Goal: Task Accomplishment & Management: Manage account settings

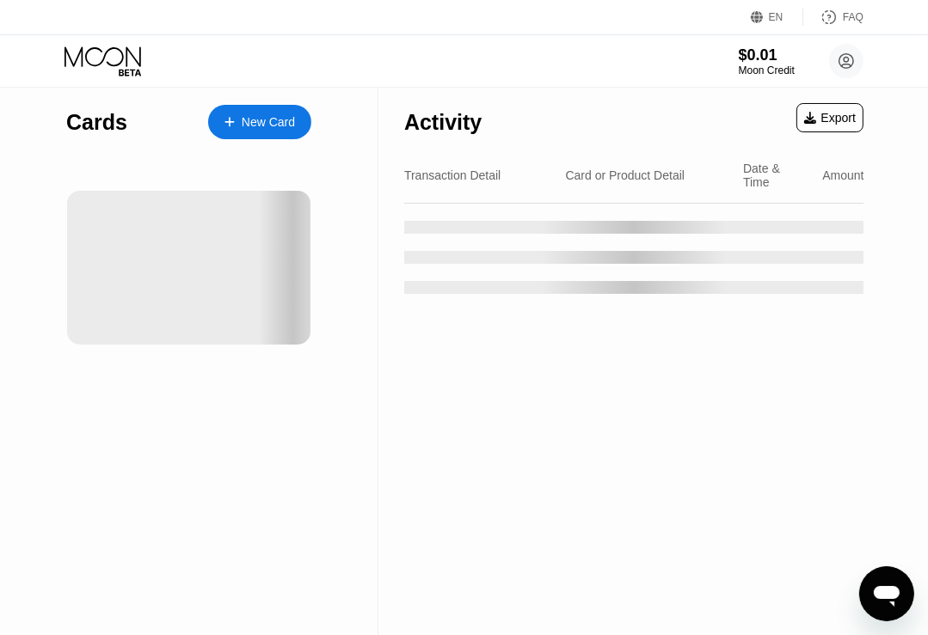
click at [25, 222] on div "Cards New Card" at bounding box center [189, 362] width 378 height 548
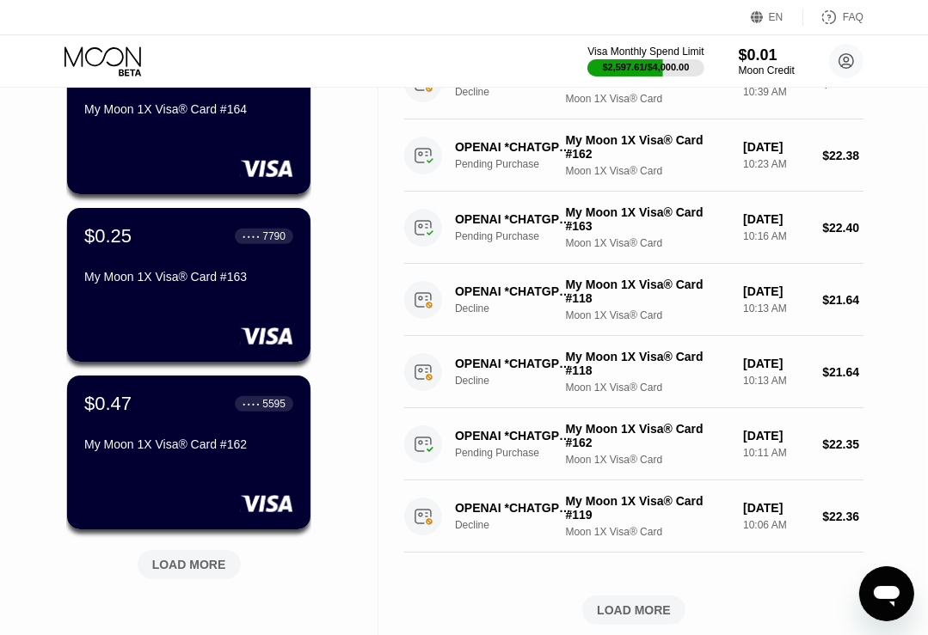
scroll to position [688, 0]
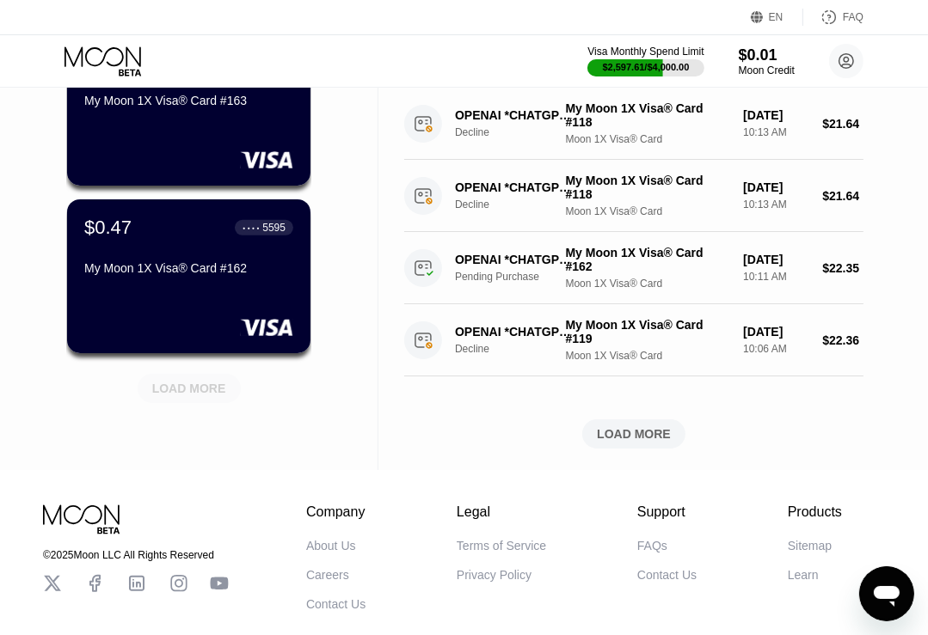
click at [172, 395] on div "LOAD MORE" at bounding box center [189, 388] width 74 height 15
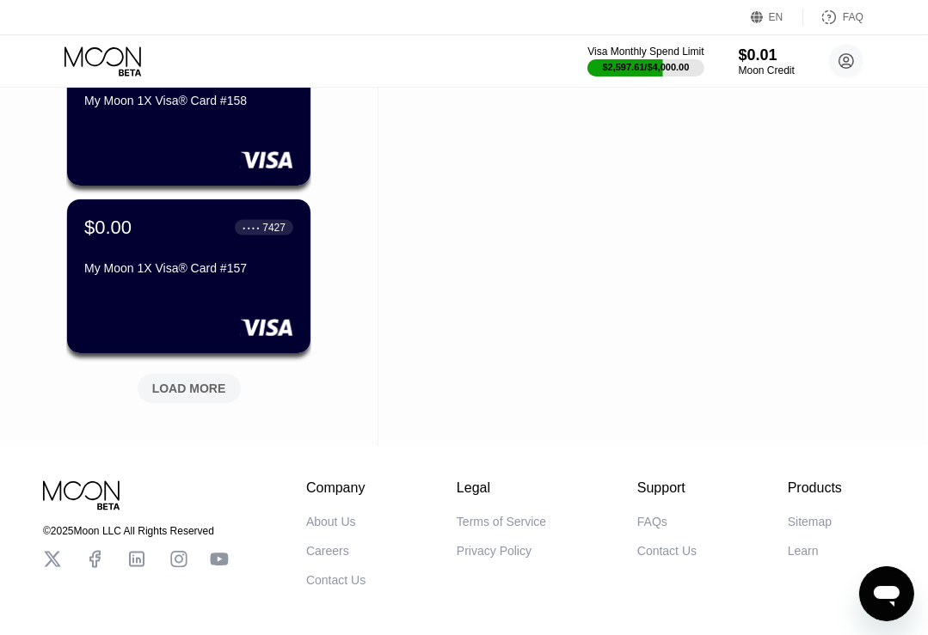
scroll to position [1548, 0]
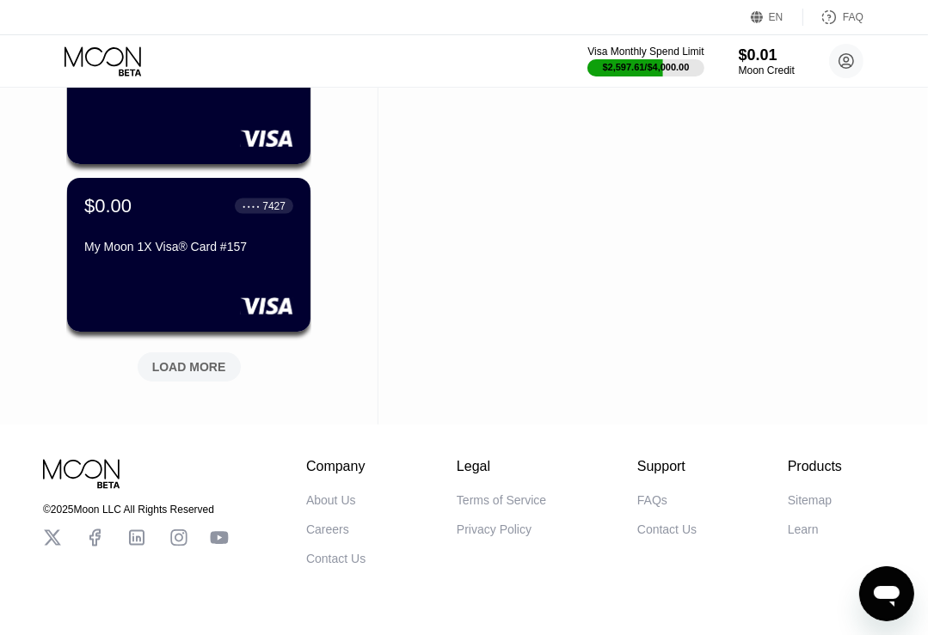
click at [187, 364] on div "LOAD MORE" at bounding box center [189, 366] width 74 height 15
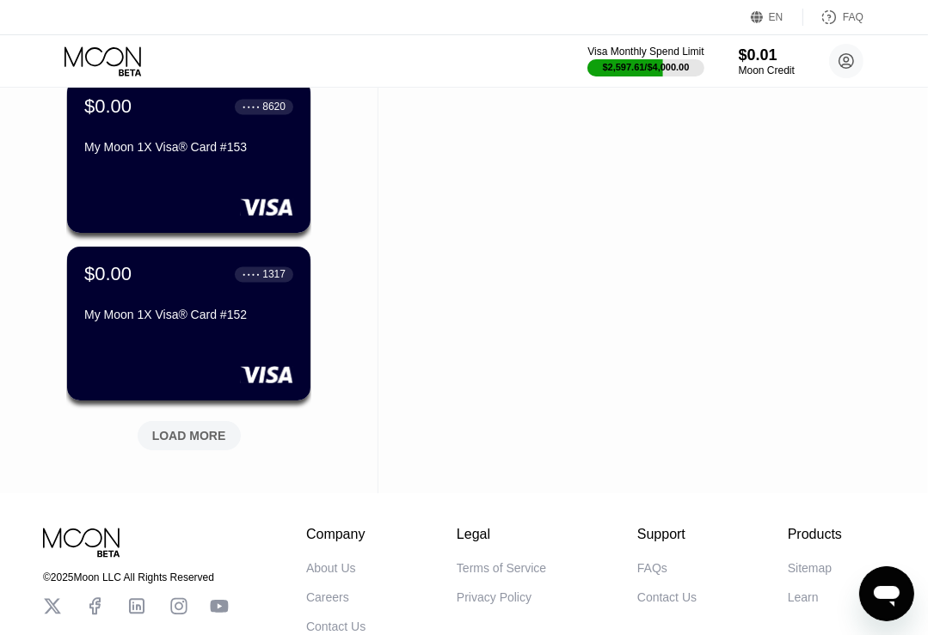
scroll to position [2321, 0]
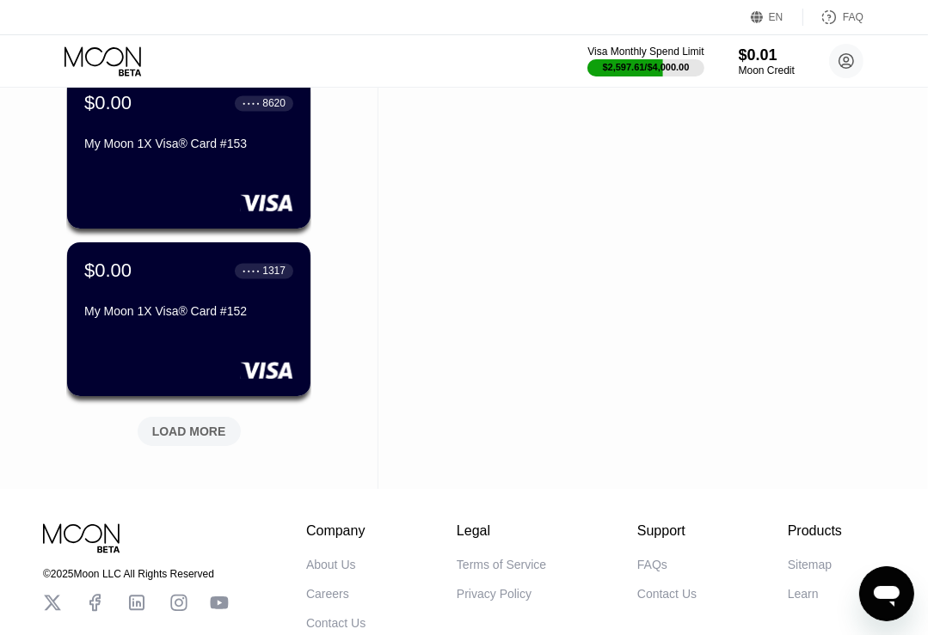
click at [171, 441] on div "LOAD MORE" at bounding box center [189, 431] width 103 height 29
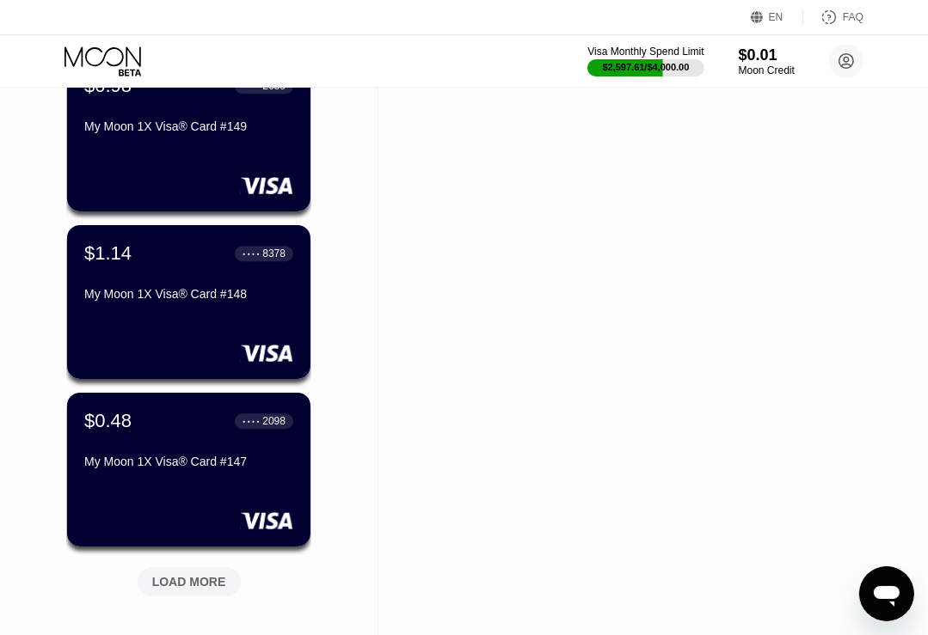
scroll to position [3181, 0]
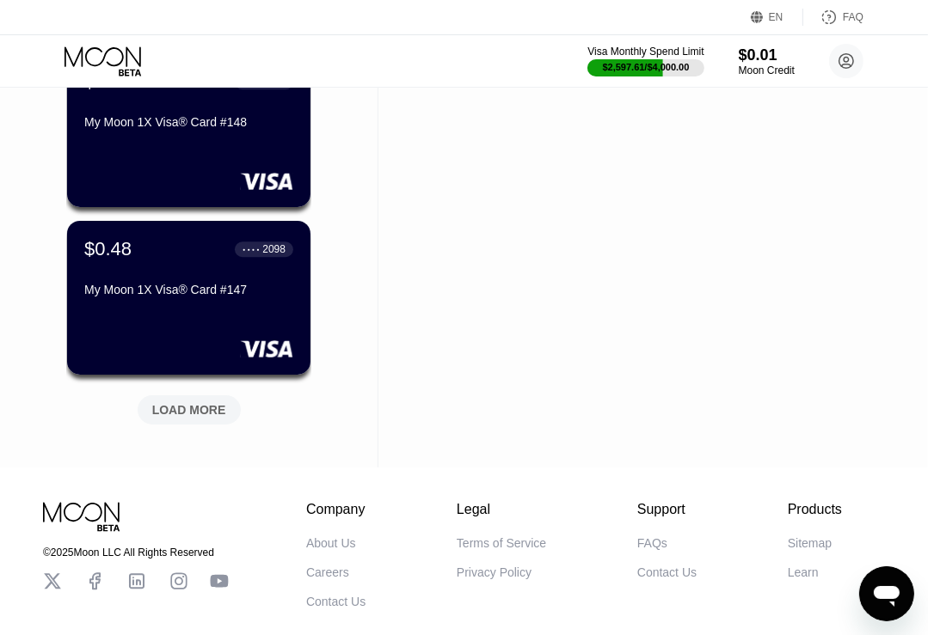
click at [196, 408] on div "LOAD MORE" at bounding box center [189, 409] width 74 height 15
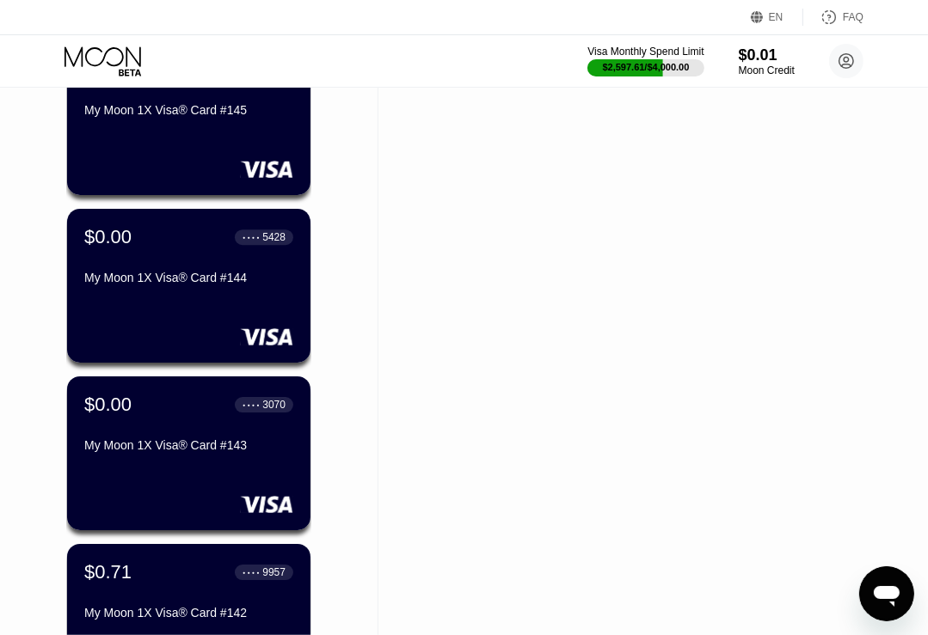
scroll to position [3869, 0]
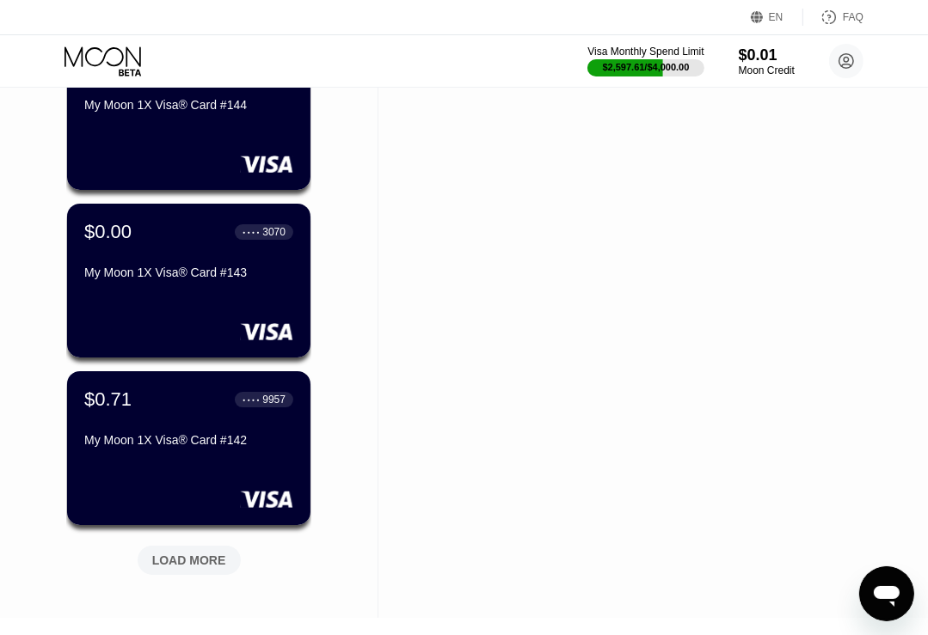
click at [189, 561] on div "LOAD MORE" at bounding box center [189, 560] width 74 height 15
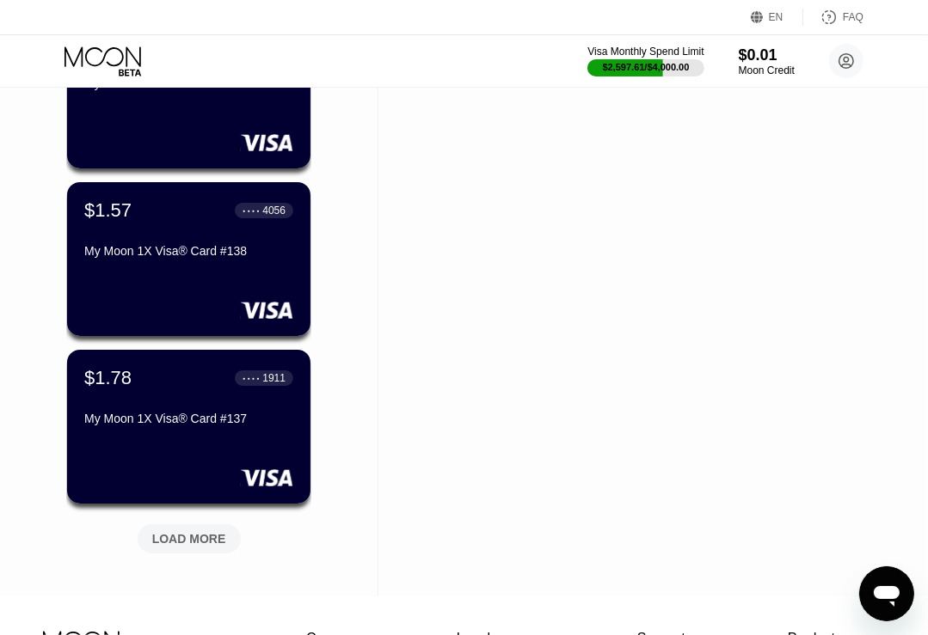
scroll to position [4815, 0]
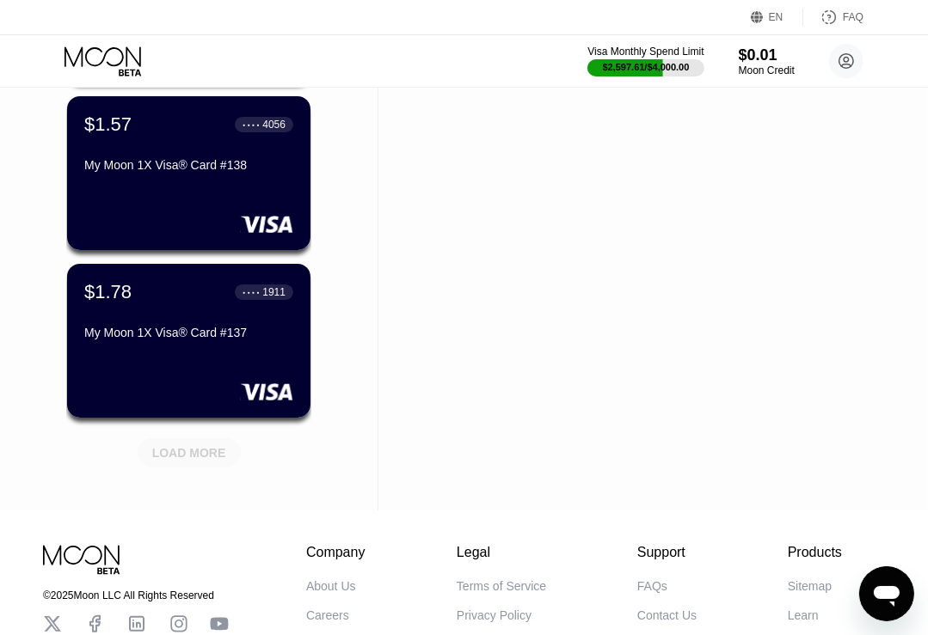
click at [202, 451] on div "LOAD MORE" at bounding box center [189, 452] width 74 height 15
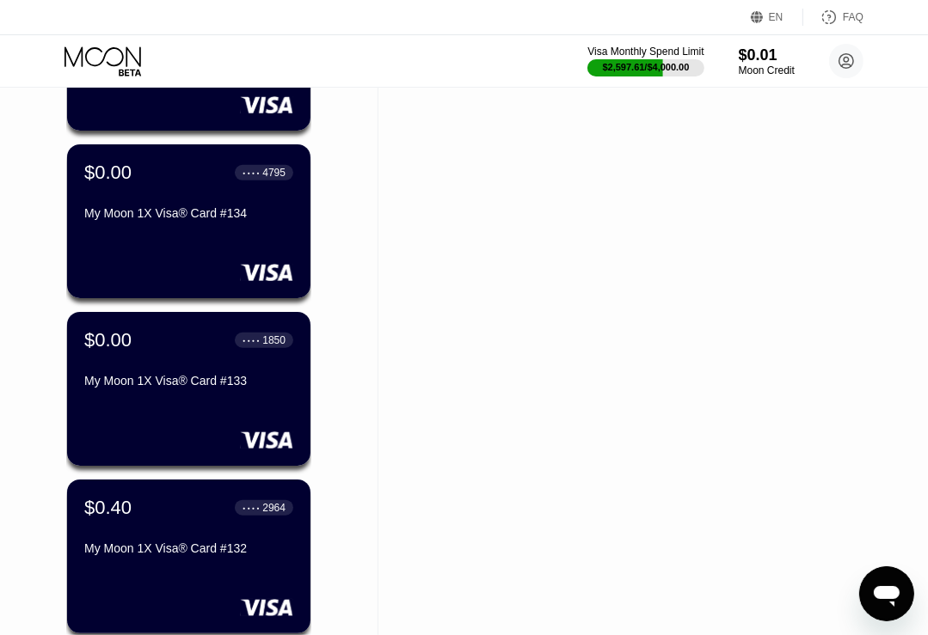
scroll to position [5589, 0]
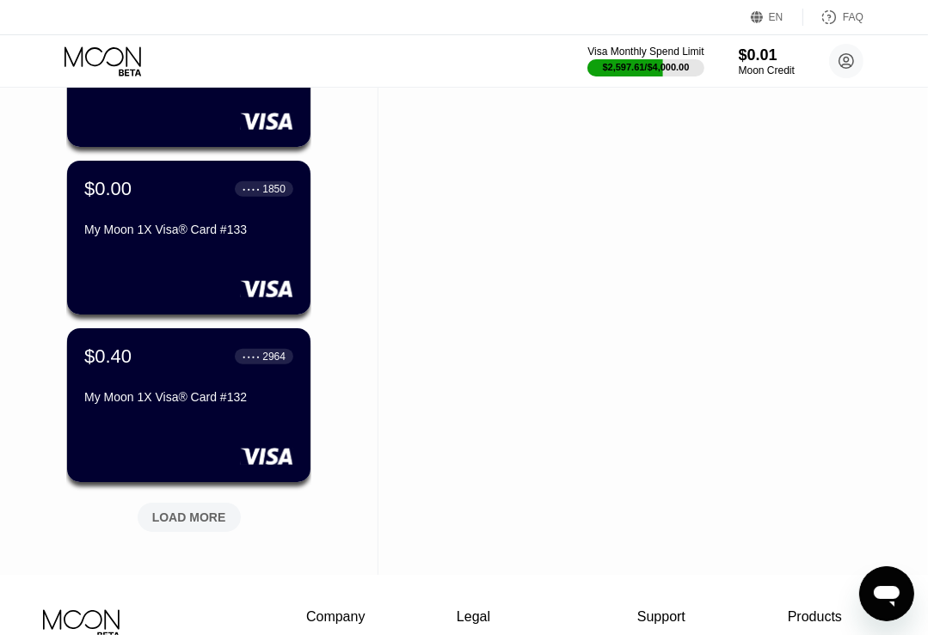
click at [158, 517] on div "LOAD MORE" at bounding box center [189, 517] width 74 height 15
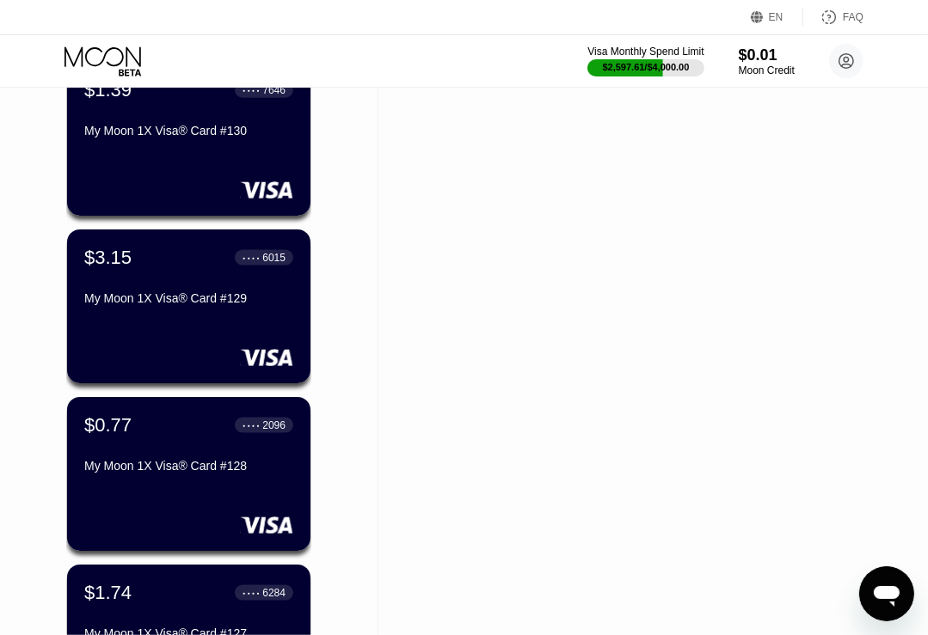
scroll to position [6534, 0]
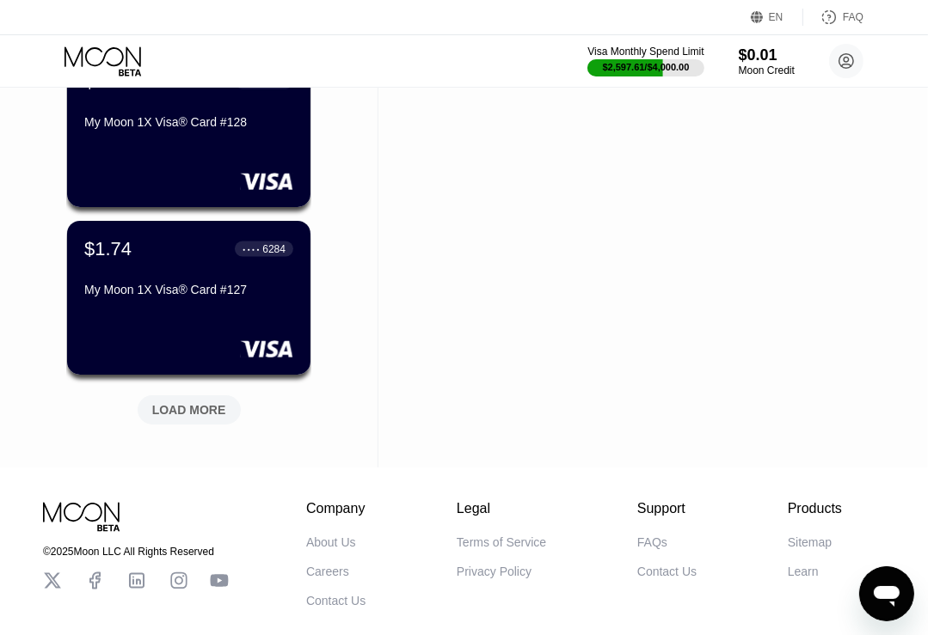
click at [159, 418] on div "LOAD MORE" at bounding box center [189, 409] width 74 height 15
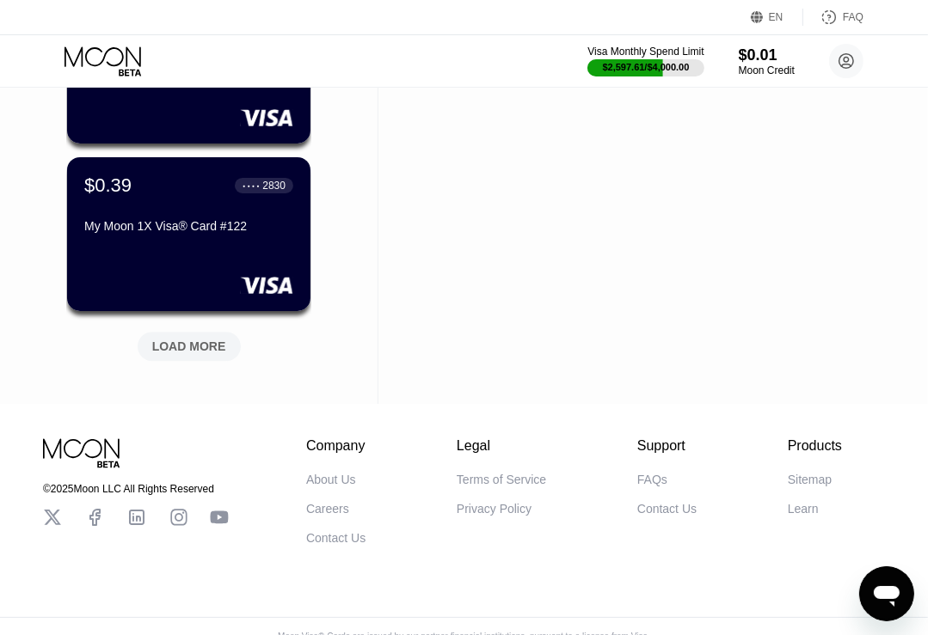
scroll to position [7468, 0]
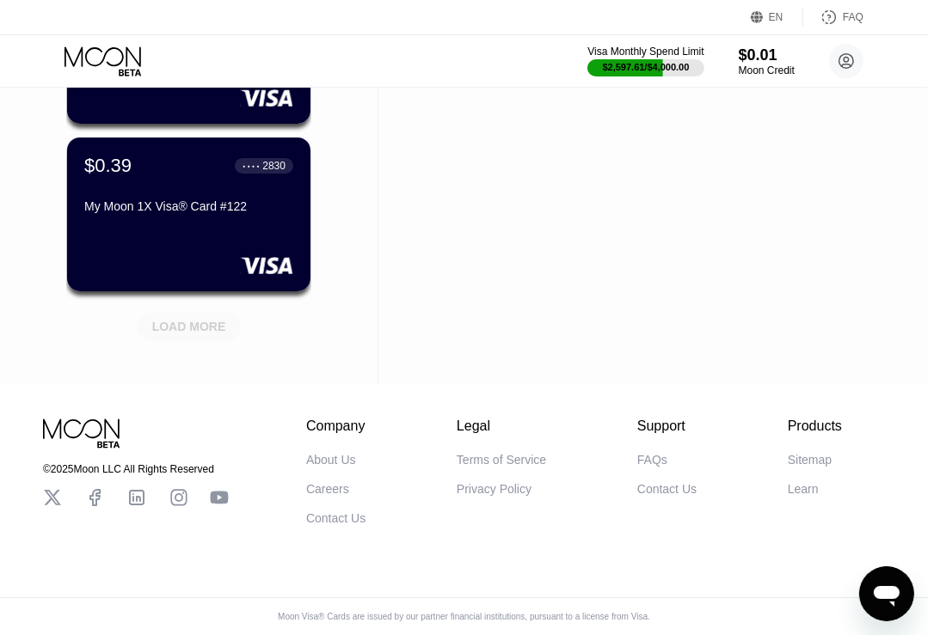
click at [197, 319] on div "LOAD MORE" at bounding box center [189, 326] width 74 height 15
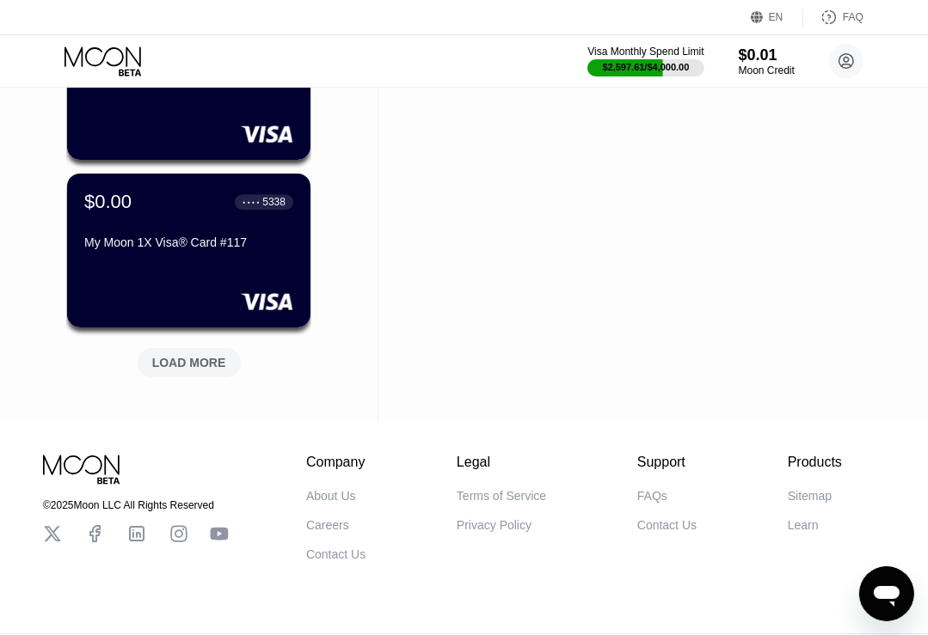
scroll to position [8305, 0]
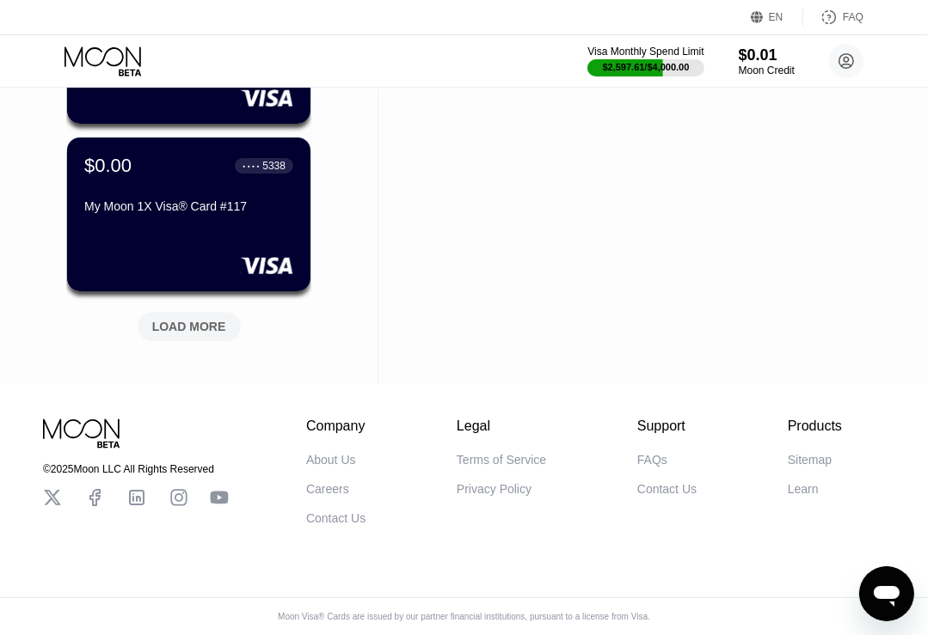
click at [179, 319] on div "LOAD MORE" at bounding box center [189, 326] width 74 height 15
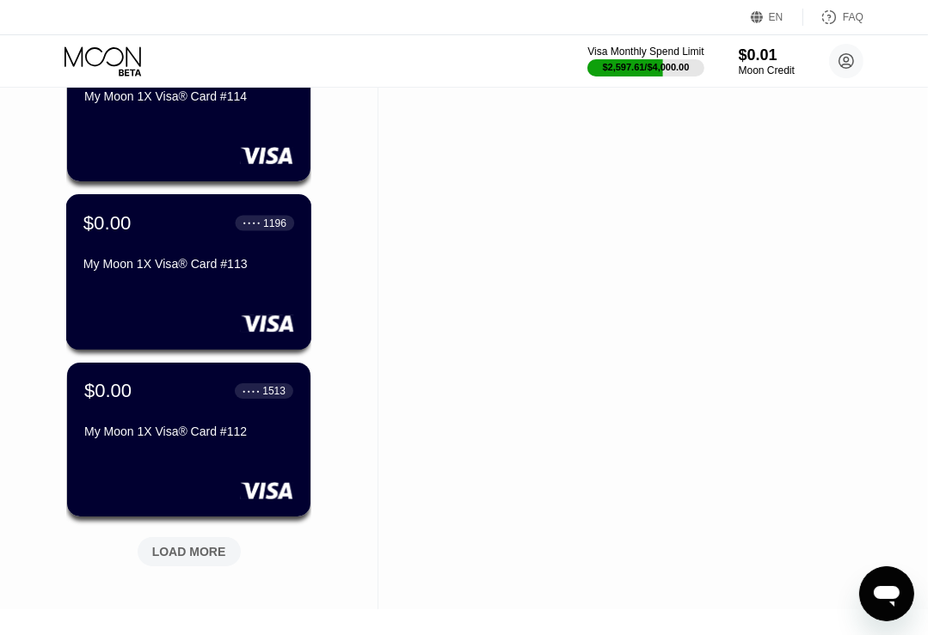
scroll to position [8993, 0]
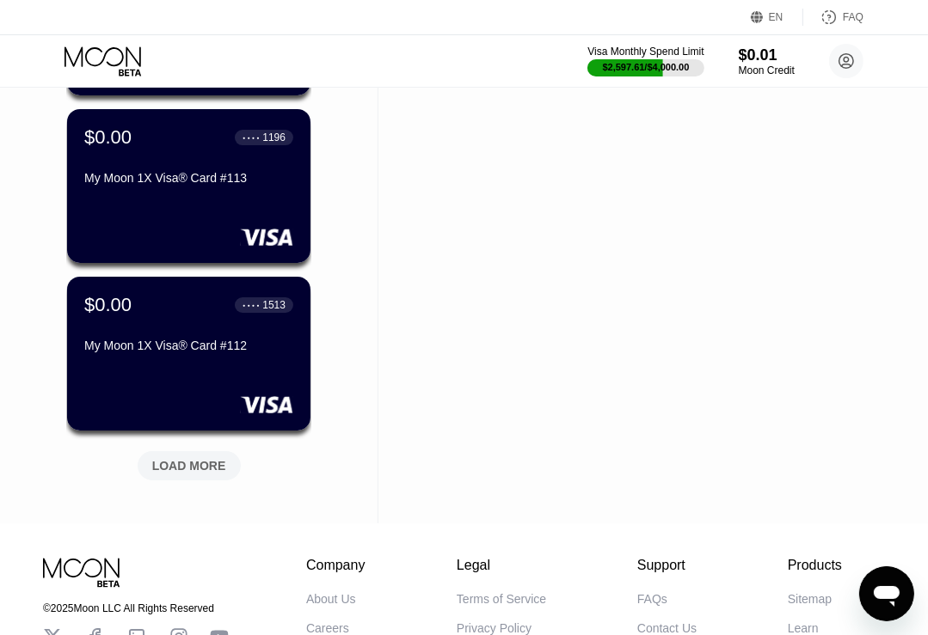
click at [195, 465] on div "LOAD MORE" at bounding box center [189, 465] width 74 height 15
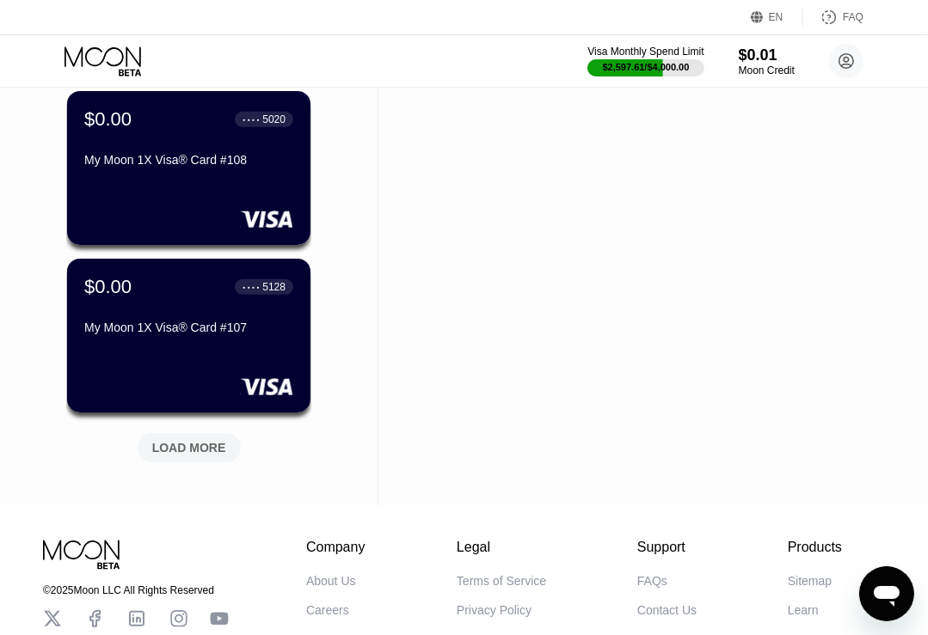
scroll to position [9853, 0]
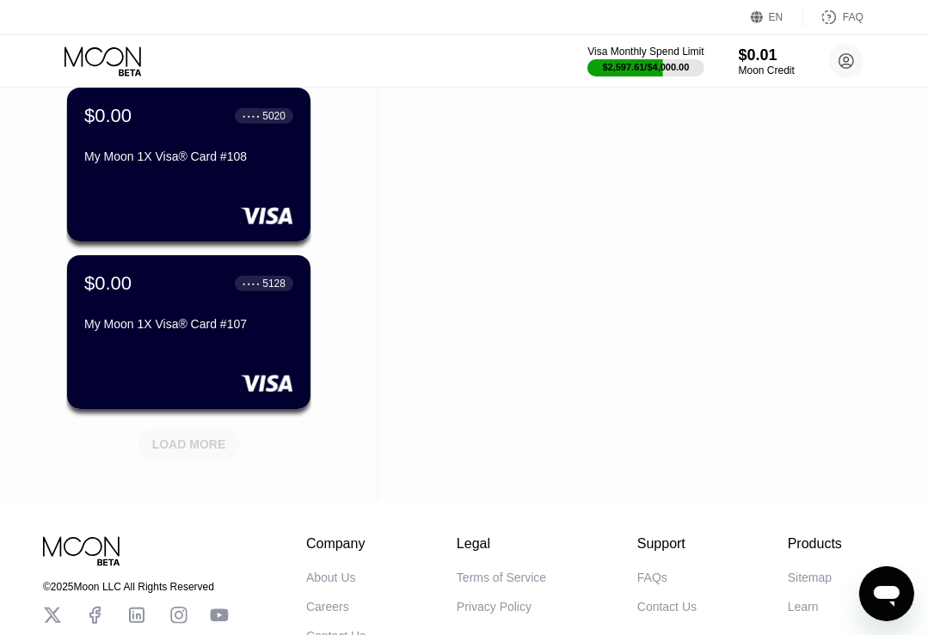
click at [188, 445] on div "LOAD MORE" at bounding box center [189, 444] width 74 height 15
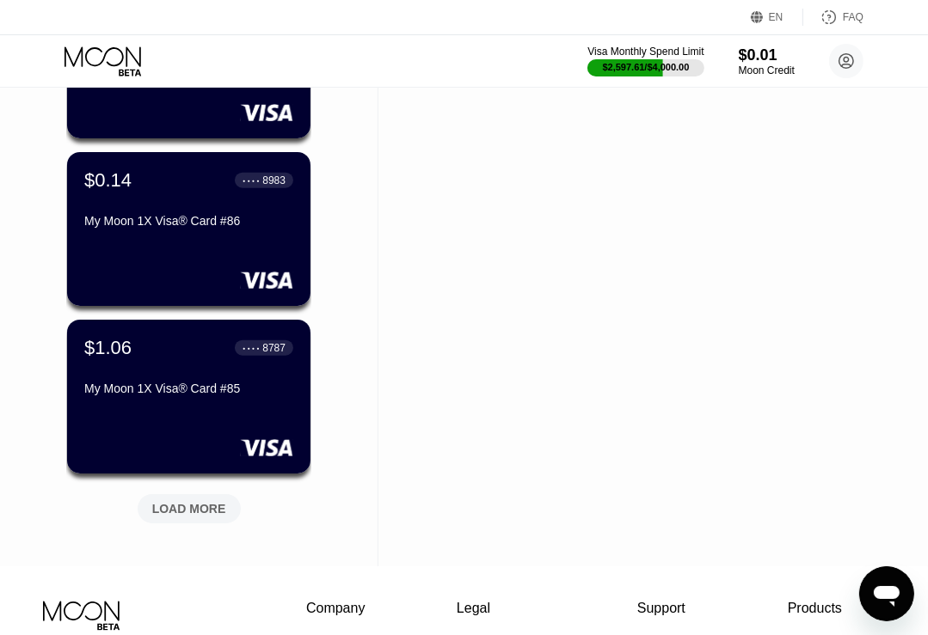
scroll to position [10713, 0]
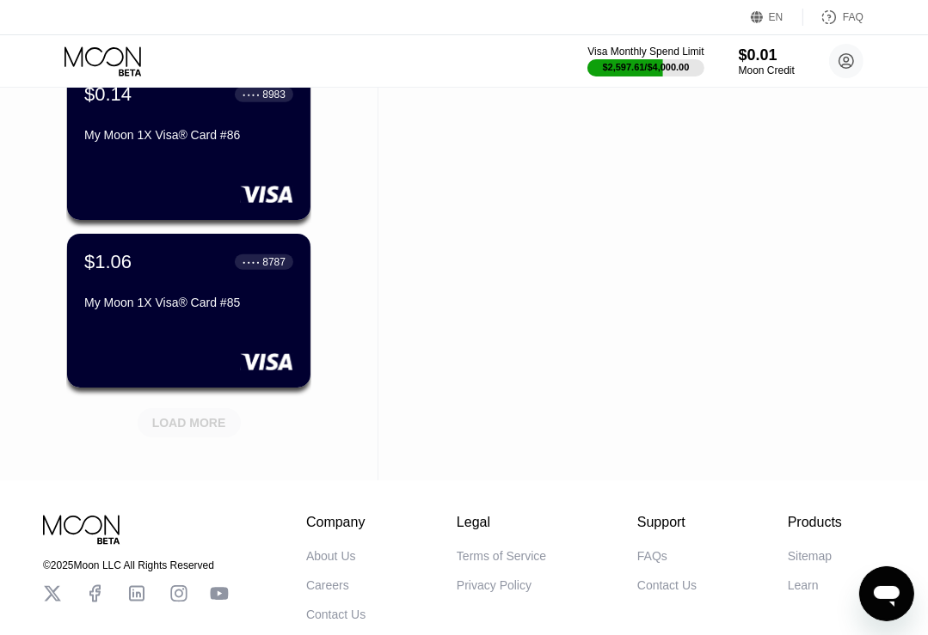
click at [199, 420] on div "LOAD MORE" at bounding box center [189, 422] width 74 height 15
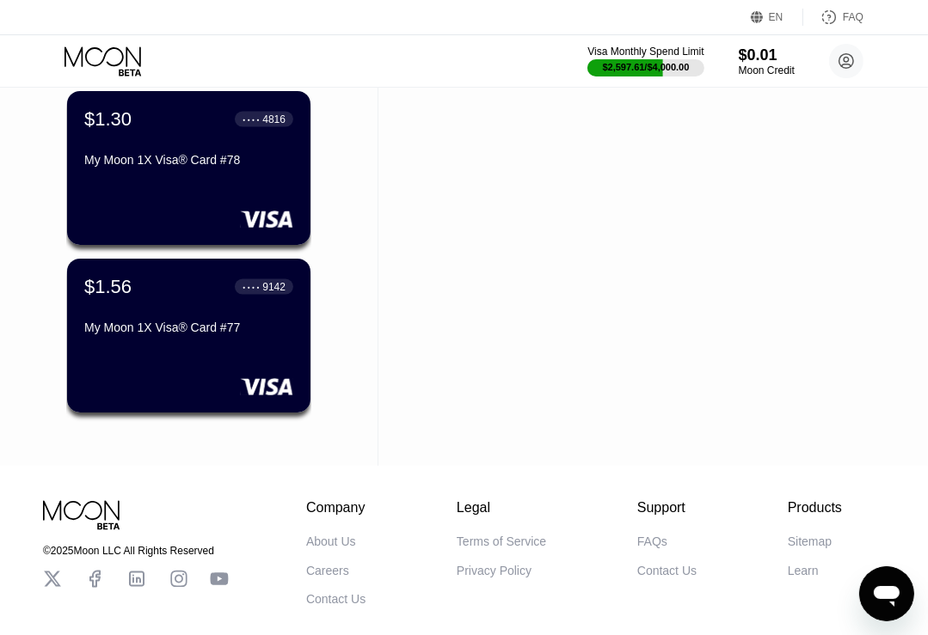
scroll to position [11117, 0]
